Goal: Complete application form

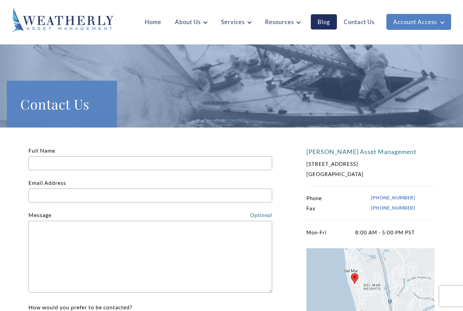
click at [92, 166] on input "Full Name" at bounding box center [150, 163] width 244 height 14
type input "[PERSON_NAME]"
click at [131, 193] on input "Email Address" at bounding box center [150, 195] width 244 height 14
type input "[EMAIL_ADDRESS][DOMAIN_NAME]"
click at [67, 240] on textarea "Contact form" at bounding box center [150, 257] width 244 height 72
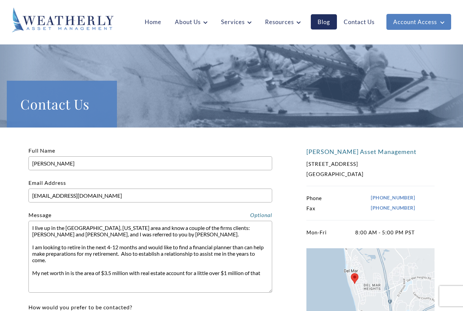
click at [185, 279] on textarea "I live up in the [GEOGRAPHIC_DATA], [US_STATE] area and know a couple of the fi…" at bounding box center [150, 257] width 244 height 72
click at [186, 274] on textarea "I live up in the [GEOGRAPHIC_DATA], [US_STATE] area and know a couple of the fi…" at bounding box center [150, 257] width 244 height 72
click at [49, 280] on textarea "I live up in the [GEOGRAPHIC_DATA], [US_STATE] area and know a couple of the fi…" at bounding box center [150, 257] width 244 height 72
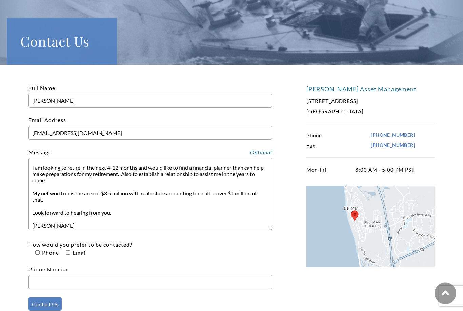
scroll to position [63, 0]
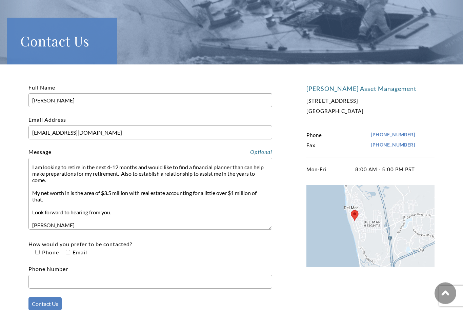
type textarea "I live up in the [GEOGRAPHIC_DATA], [US_STATE] area and know a couple of the fi…"
click at [39, 254] on input"] "How would you prefer to be contacted? Phone Email" at bounding box center [37, 252] width 4 height 4
checkbox input"] "true"
click at [67, 254] on input"] "How would you prefer to be contacted? Phone Email" at bounding box center [68, 252] width 4 height 4
checkbox input"] "true"
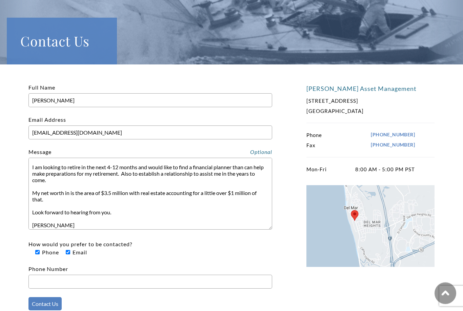
click at [78, 281] on input "Phone Number" at bounding box center [150, 282] width 244 height 14
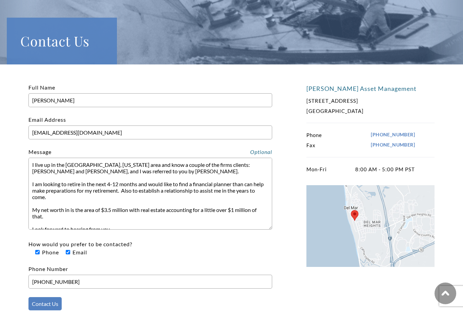
scroll to position [0, 0]
type input "[PHONE_NUMBER]"
click at [152, 171] on textarea "I live up in the [GEOGRAPHIC_DATA], [US_STATE] area and know a couple of the fi…" at bounding box center [150, 194] width 244 height 72
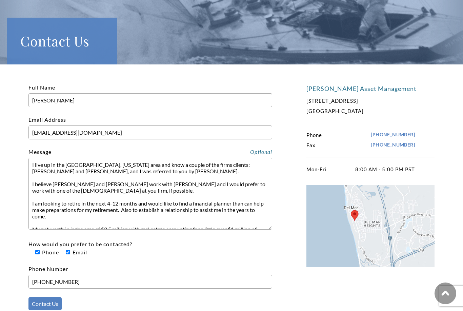
scroll to position [72, 0]
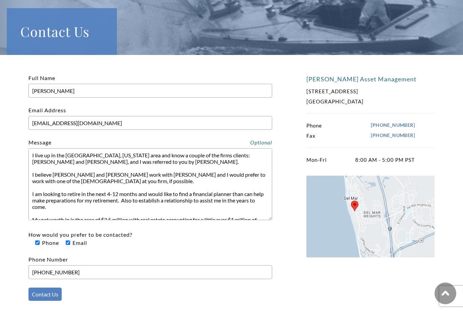
type textarea "I live up in the [GEOGRAPHIC_DATA], [US_STATE] area and know a couple of the fi…"
click at [50, 297] on input "Contact Us" at bounding box center [44, 293] width 33 height 13
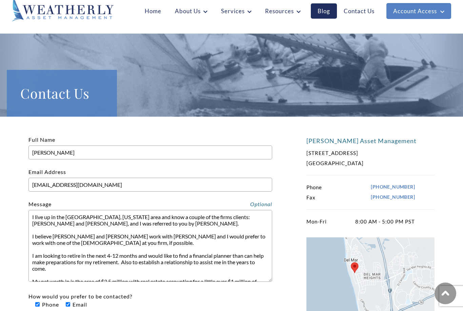
scroll to position [0, 0]
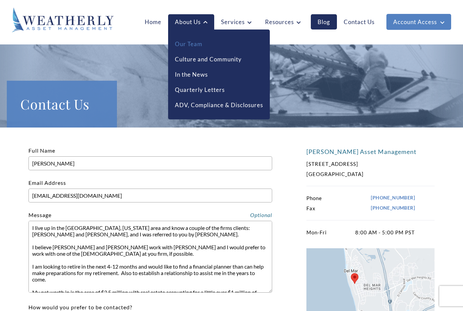
click at [194, 45] on link "Our Team" at bounding box center [188, 44] width 27 height 9
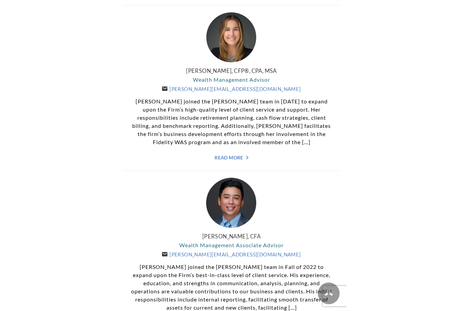
scroll to position [882, 0]
